Goal: Communication & Community: Participate in discussion

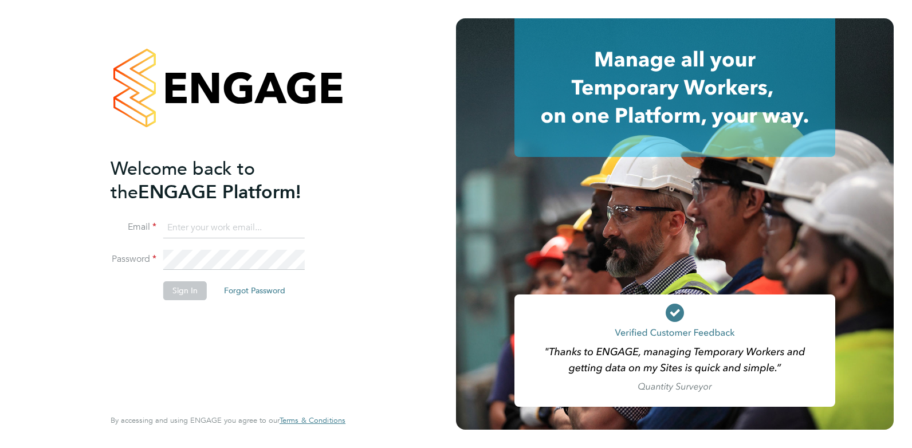
type input "[EMAIL_ADDRESS][PERSON_NAME][DOMAIN_NAME]"
click at [182, 297] on button "Sign In" at bounding box center [185, 290] width 44 height 18
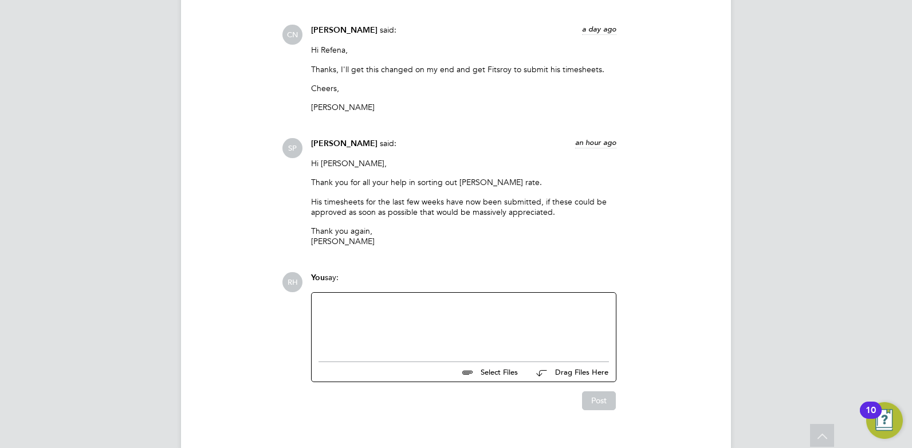
scroll to position [5422, 0]
click at [389, 299] on div at bounding box center [464, 323] width 290 height 49
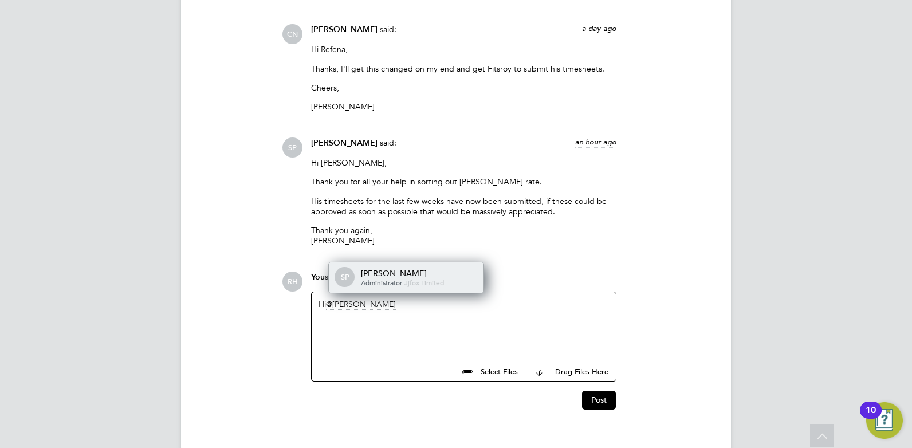
click at [405, 278] on span "-" at bounding box center [403, 282] width 2 height 9
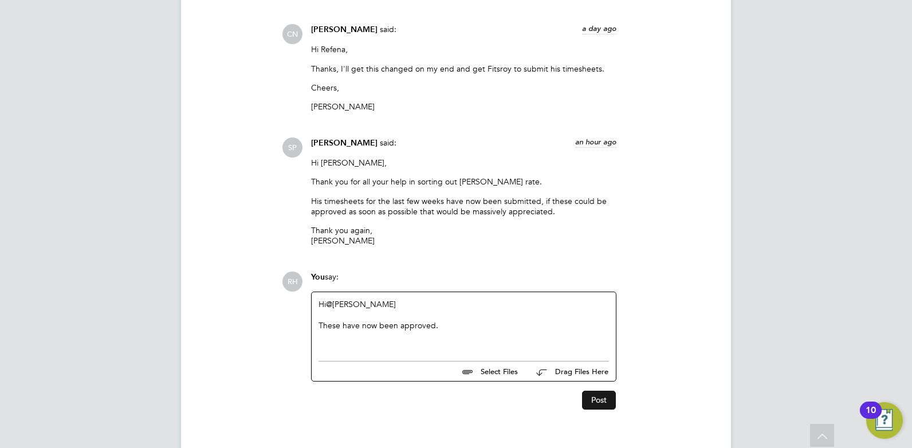
click at [603, 391] on button "Post" at bounding box center [599, 400] width 34 height 18
